Goal: Information Seeking & Learning: Learn about a topic

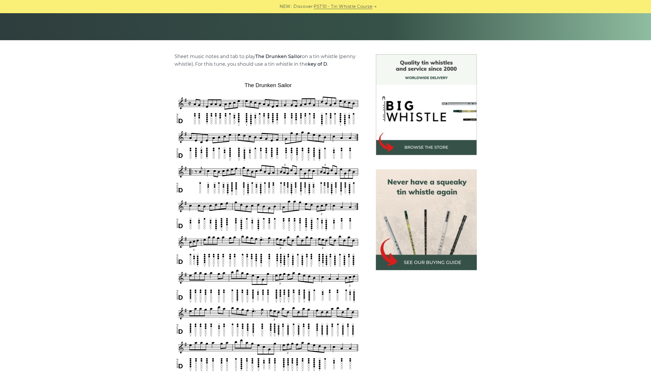
scroll to position [117, 0]
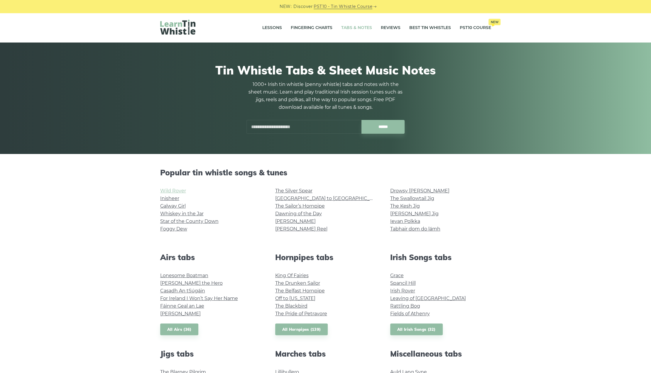
click at [176, 190] on link "Wild Rover" at bounding box center [173, 191] width 26 height 6
click at [301, 197] on link "[GEOGRAPHIC_DATA] to [GEOGRAPHIC_DATA]" at bounding box center [329, 199] width 108 height 6
click at [317, 206] on link "The Sailor’s Hornpipe" at bounding box center [300, 206] width 50 height 6
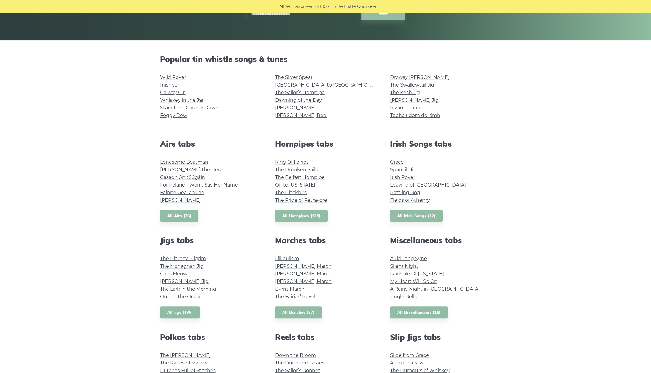
scroll to position [117, 0]
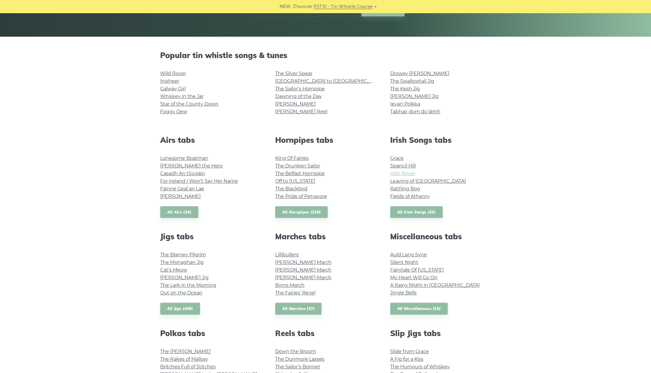
click at [402, 176] on link "Irish Rover" at bounding box center [402, 174] width 25 height 6
click at [290, 165] on link "The Drunken Sailor" at bounding box center [297, 166] width 45 height 6
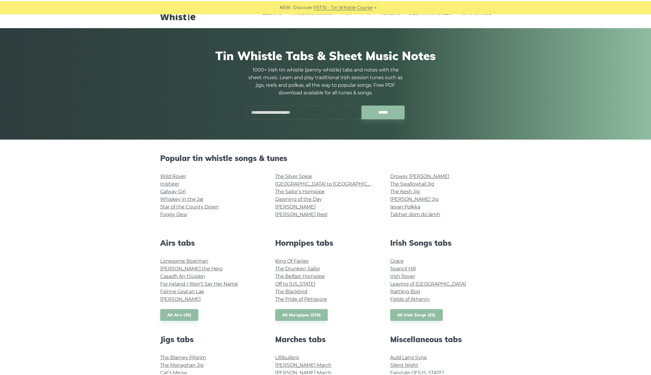
scroll to position [0, 0]
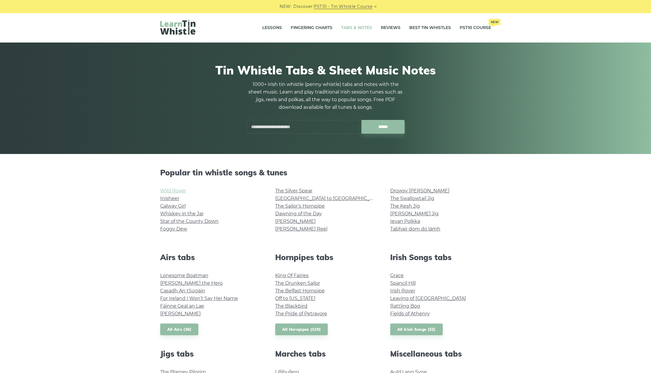
click at [171, 189] on link "Wild Rover" at bounding box center [173, 191] width 26 height 6
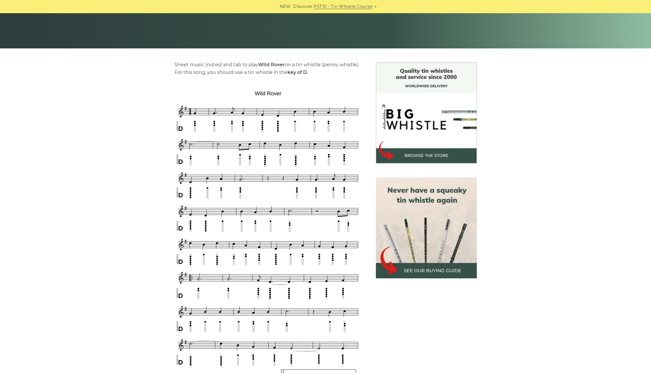
scroll to position [117, 0]
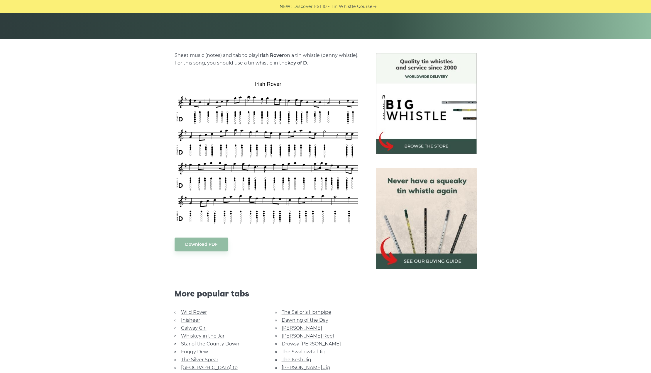
scroll to position [117, 0]
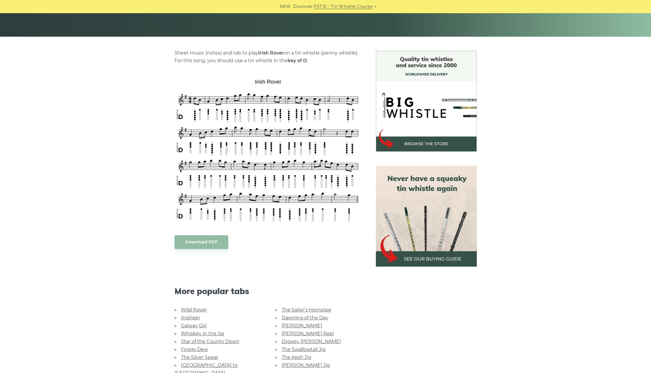
drag, startPoint x: 172, startPoint y: 211, endPoint x: 180, endPoint y: 216, distance: 9.0
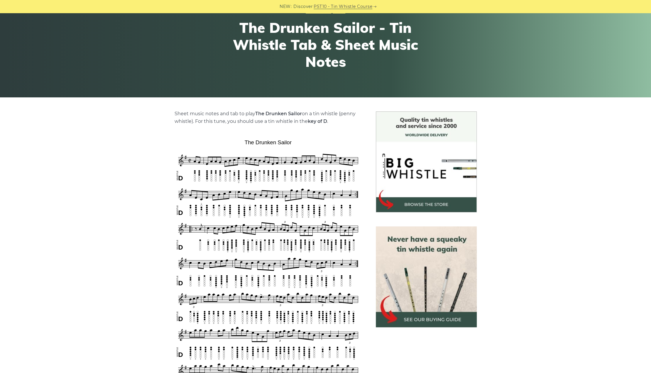
scroll to position [59, 0]
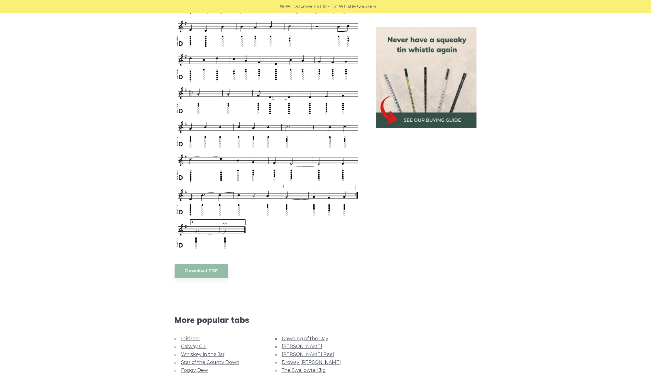
scroll to position [293, 0]
